Goal: Task Accomplishment & Management: Manage account settings

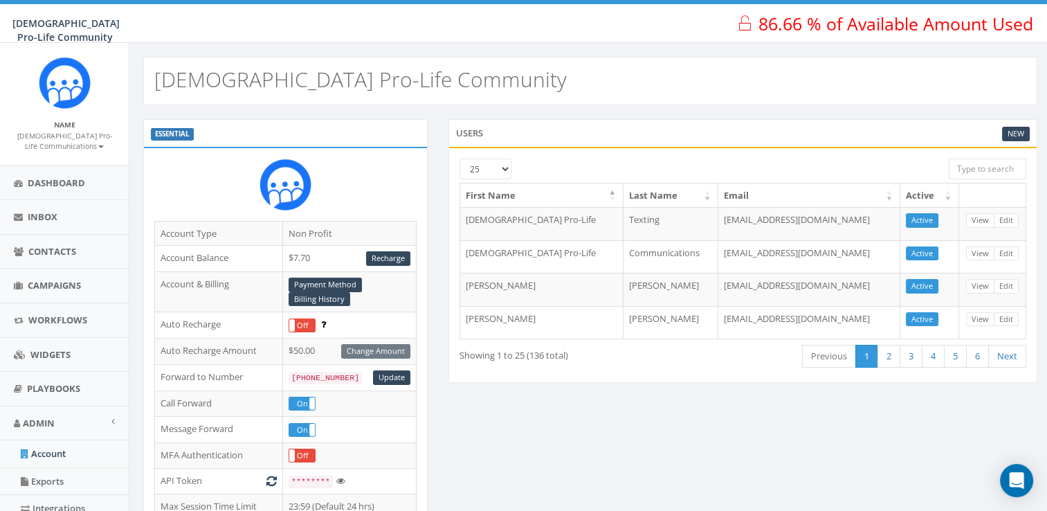
click at [73, 144] on small "[DEMOGRAPHIC_DATA] Pro-Life Communications" at bounding box center [64, 141] width 95 height 21
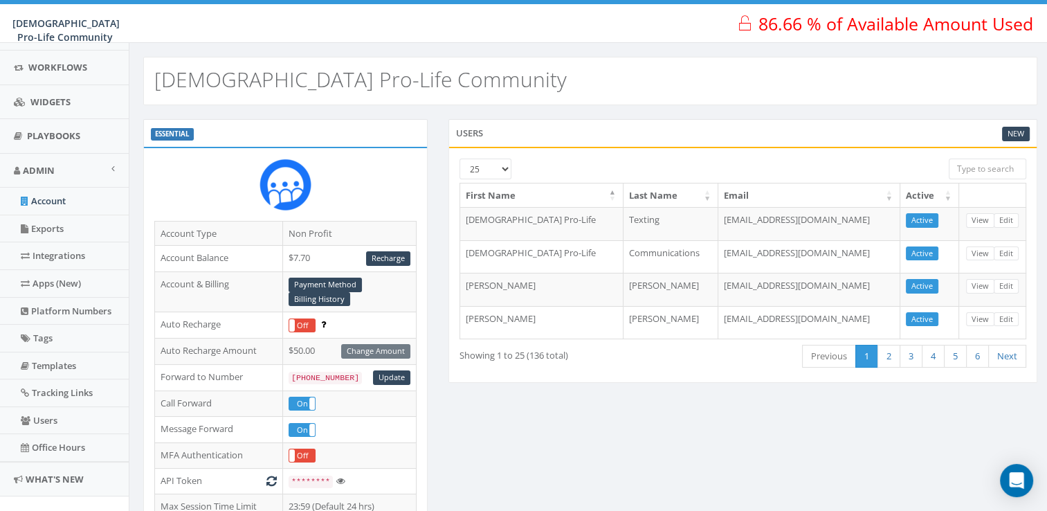
scroll to position [273, 0]
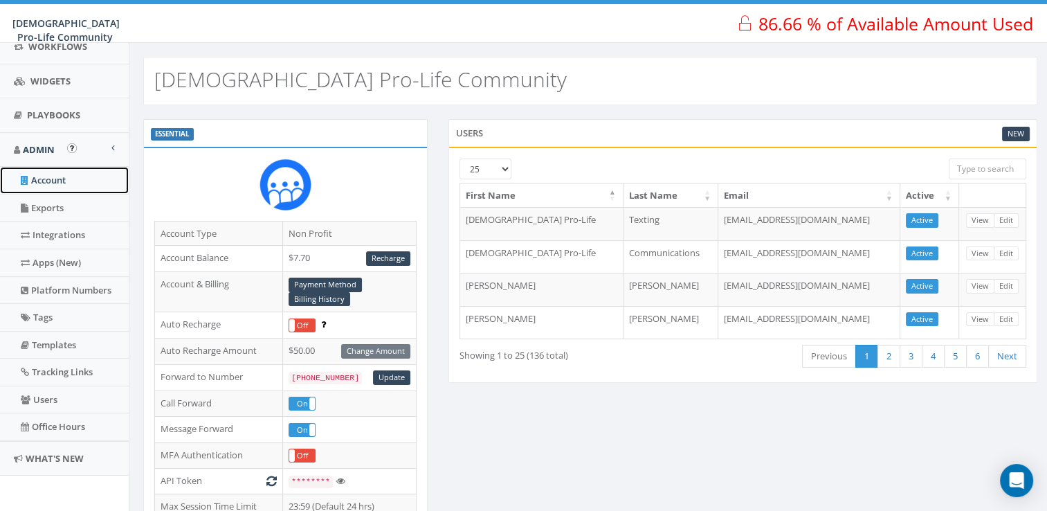
click at [75, 184] on link "Account" at bounding box center [64, 180] width 129 height 27
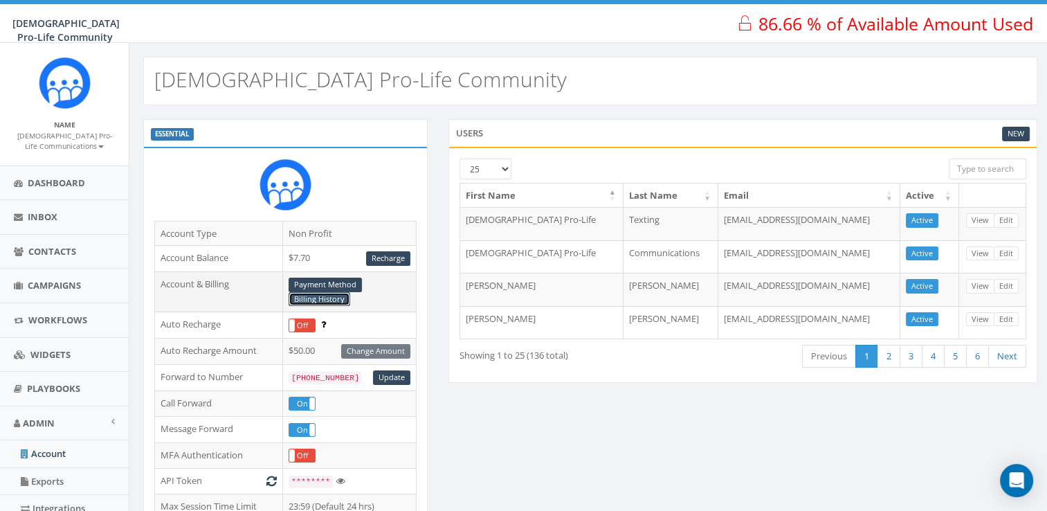
click at [316, 295] on link "Billing History" at bounding box center [320, 299] width 62 height 15
